Goal: Transaction & Acquisition: Purchase product/service

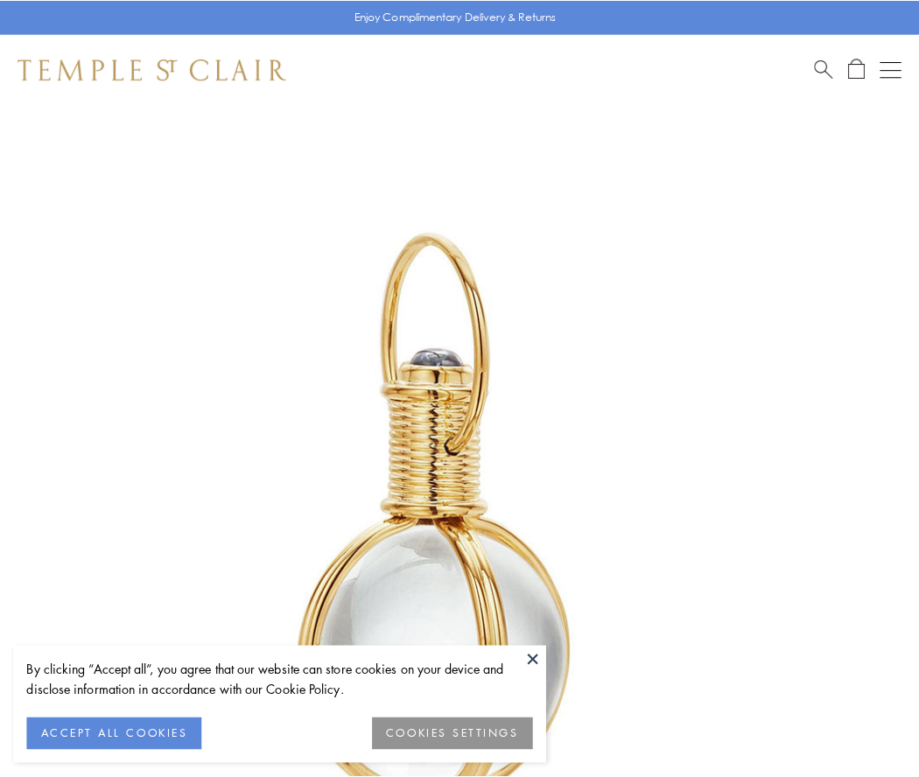
scroll to position [457, 0]
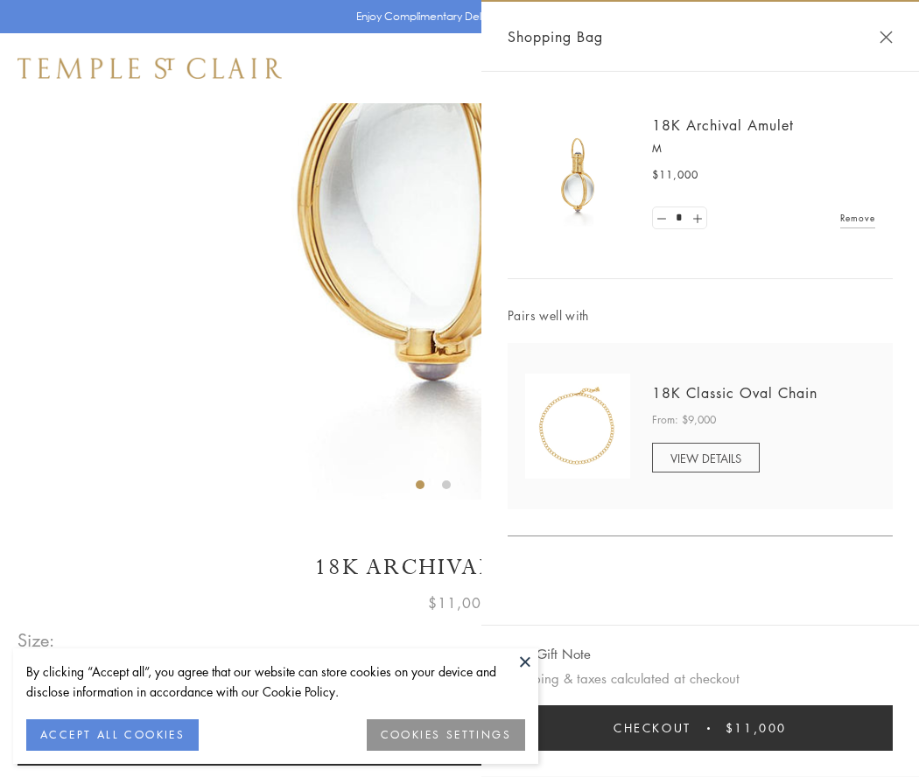
click at [700, 728] on button "Checkout $11,000" at bounding box center [700, 728] width 385 height 46
